Goal: Task Accomplishment & Management: Use online tool/utility

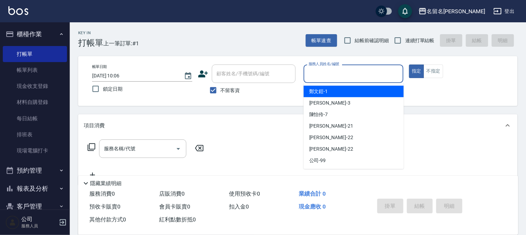
click at [320, 75] on input "服務人員姓名/編號" at bounding box center [354, 74] width 94 height 12
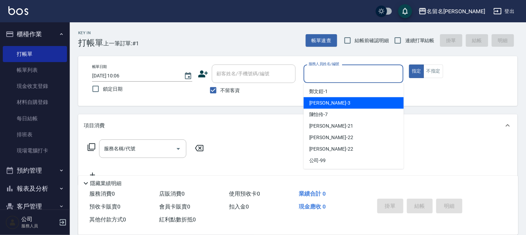
click at [318, 97] on div "[PERSON_NAME]-3" at bounding box center [354, 103] width 100 height 12
drag, startPoint x: 342, startPoint y: 70, endPoint x: 332, endPoint y: 93, distance: 25.0
click at [341, 71] on input "[PERSON_NAME]-3" at bounding box center [348, 74] width 83 height 12
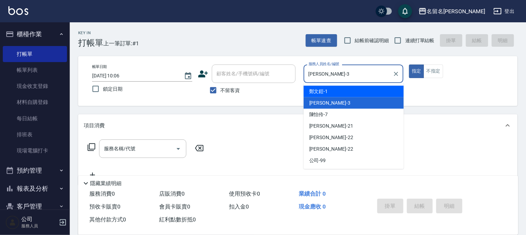
drag, startPoint x: 330, startPoint y: 93, endPoint x: 294, endPoint y: 112, distance: 40.9
click at [330, 93] on div "[PERSON_NAME]-1" at bounding box center [354, 92] width 100 height 12
type input "[PERSON_NAME]-1"
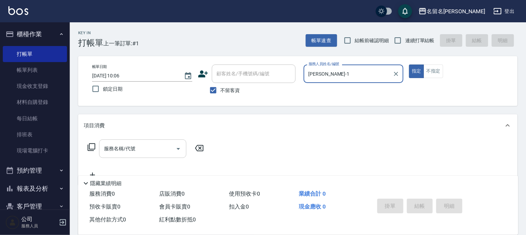
click at [154, 148] on input "服務名稱/代號" at bounding box center [137, 149] width 71 height 12
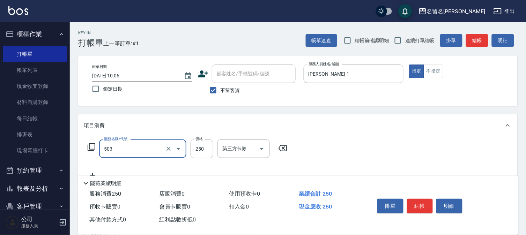
type input "指定洗髮(503)"
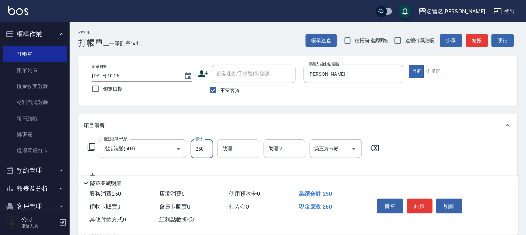
drag, startPoint x: 241, startPoint y: 148, endPoint x: 237, endPoint y: 142, distance: 7.8
click at [239, 148] on input "助理-1" at bounding box center [239, 149] width 36 height 12
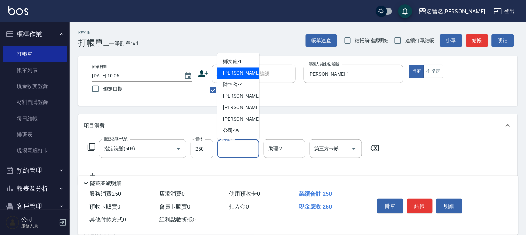
click at [240, 70] on span "[PERSON_NAME]-3" at bounding box center [243, 73] width 41 height 7
type input "[PERSON_NAME]-3"
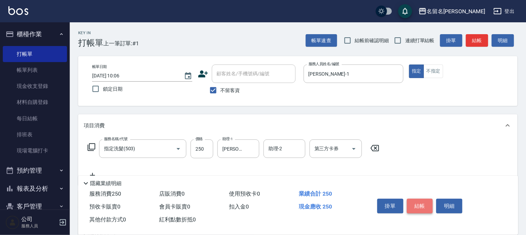
click at [418, 205] on button "結帳" at bounding box center [420, 206] width 26 height 15
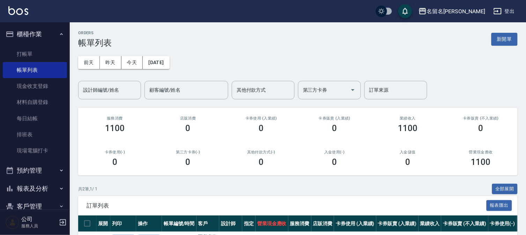
click at [38, 190] on button "報表及分析" at bounding box center [35, 189] width 64 height 18
click at [36, 203] on link "報表目錄" at bounding box center [35, 208] width 64 height 16
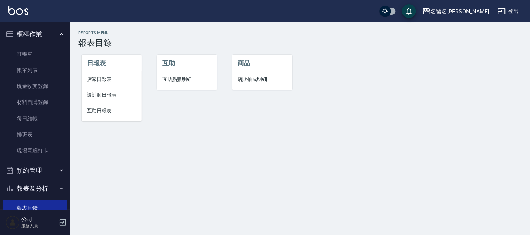
click at [107, 96] on span "設計師日報表" at bounding box center [111, 94] width 49 height 7
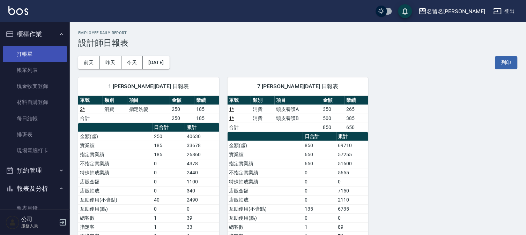
click at [33, 55] on link "打帳單" at bounding box center [35, 54] width 64 height 16
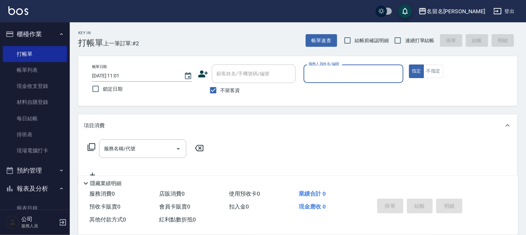
click at [360, 79] on input "服務人員姓名/編號" at bounding box center [354, 74] width 94 height 12
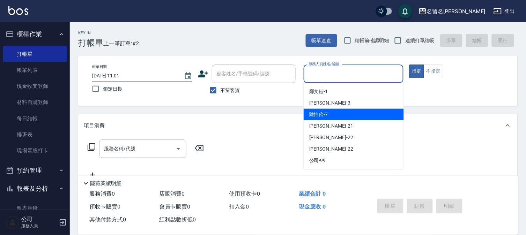
click at [354, 109] on div "陳怡伶 -7" at bounding box center [354, 115] width 100 height 12
type input "陳怡伶-7"
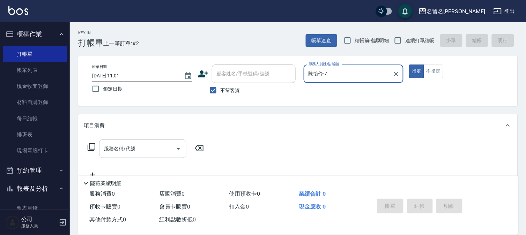
click at [148, 154] on input "服務名稱/代號" at bounding box center [137, 149] width 71 height 12
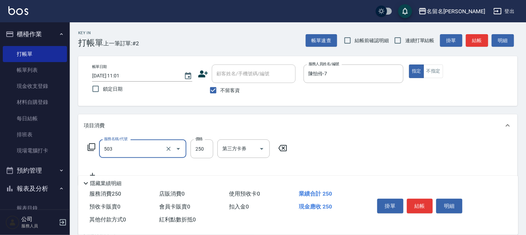
type input "指定洗髮(503)"
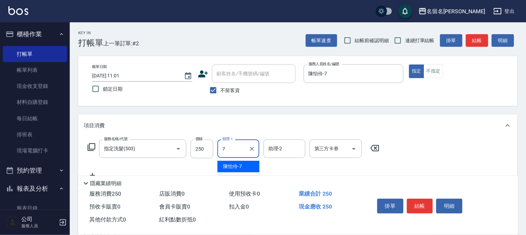
type input "陳怡伶-7"
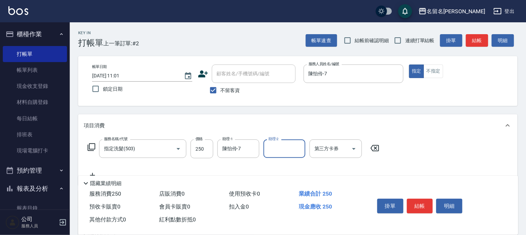
click at [422, 199] on button "結帳" at bounding box center [420, 206] width 26 height 15
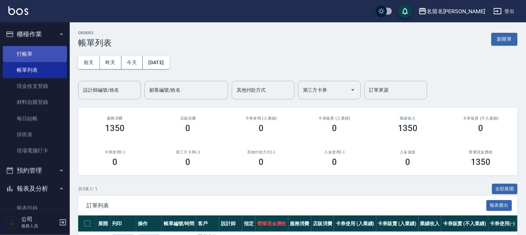
click at [39, 54] on link "打帳單" at bounding box center [35, 54] width 64 height 16
